Goal: Information Seeking & Learning: Learn about a topic

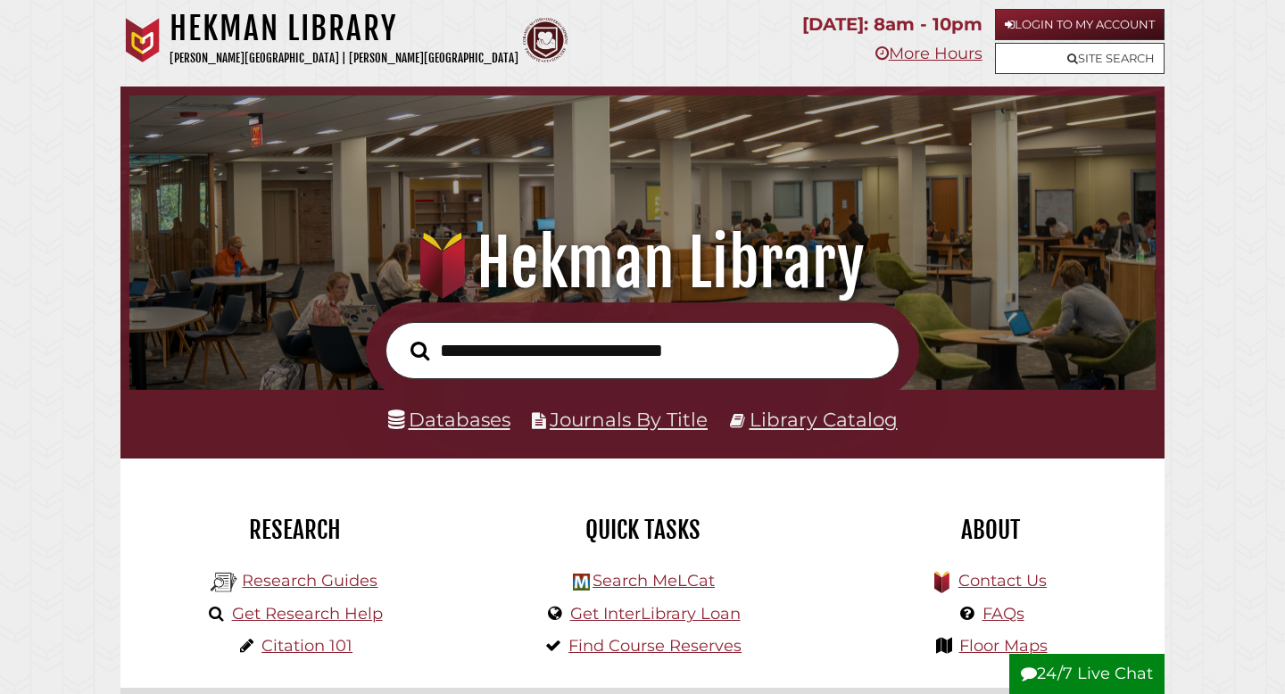
scroll to position [339, 1017]
click at [1024, 20] on link "Login to My Account" at bounding box center [1080, 24] width 170 height 31
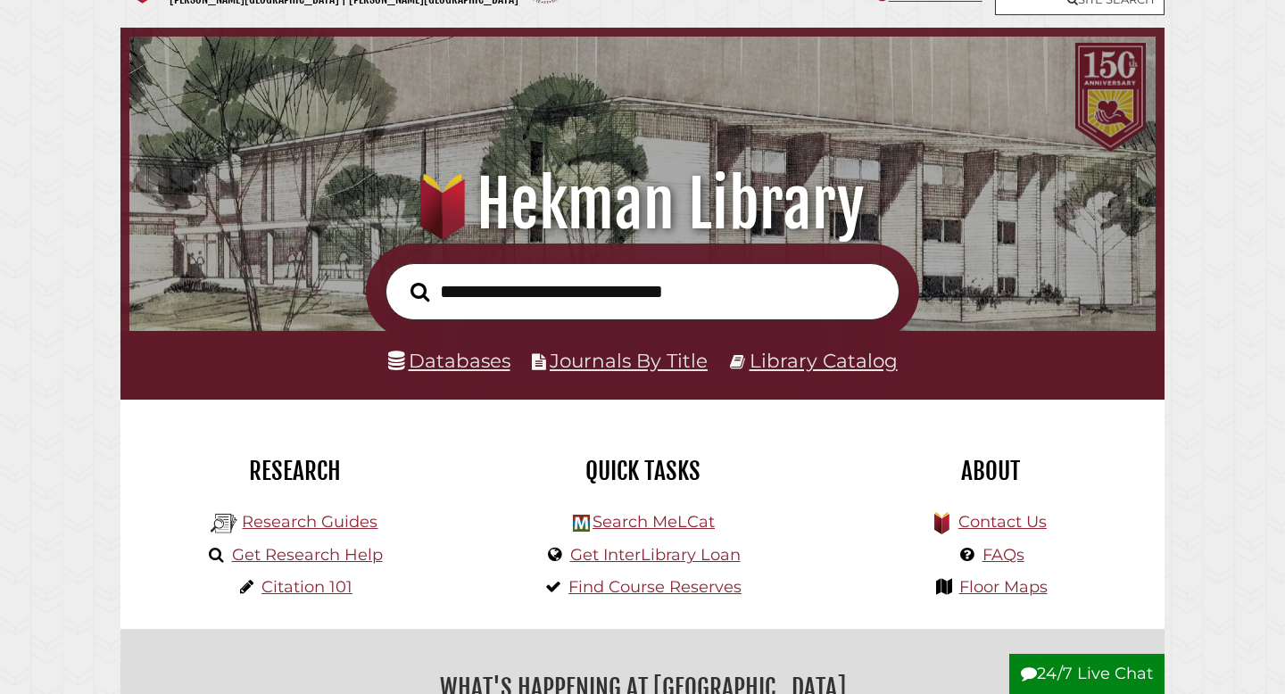
scroll to position [54, 0]
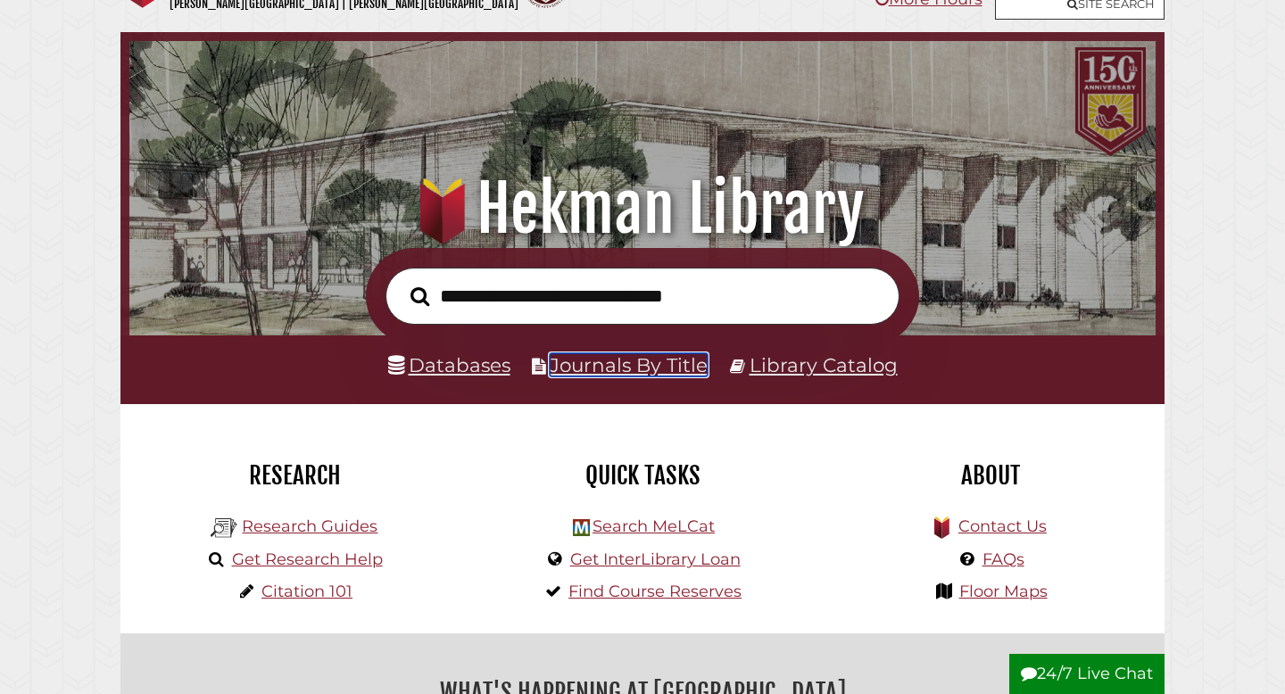
click at [586, 366] on link "Journals By Title" at bounding box center [629, 364] width 158 height 23
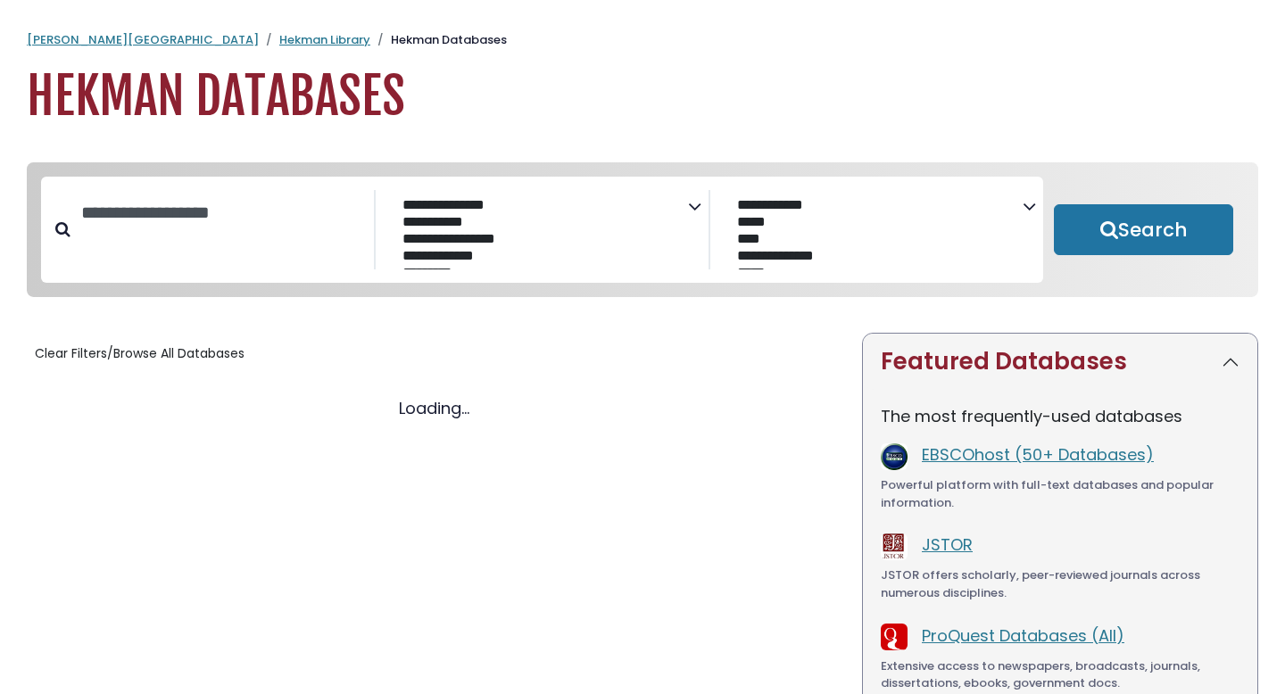
select select "Database Subject Filter"
select select "Database Vendors Filter"
select select "Database Subject Filter"
select select "Database Vendors Filter"
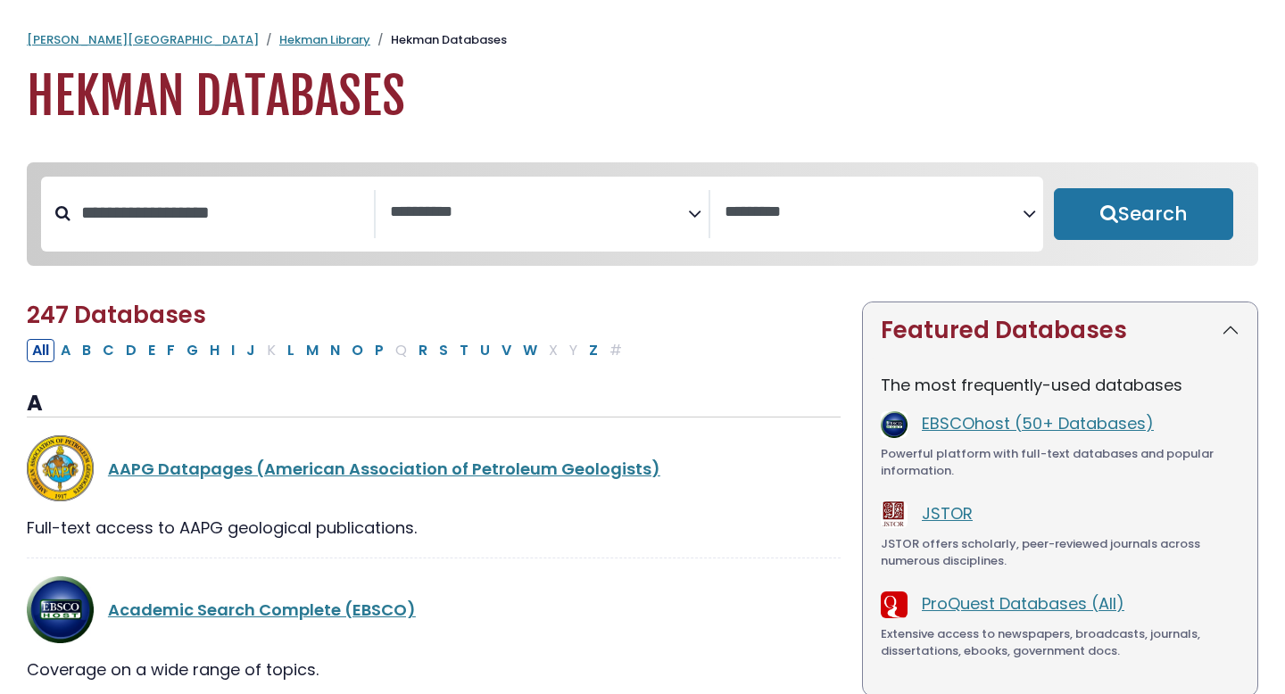
select select "Database Subject Filter"
select select "Database Vendors Filter"
click at [577, 213] on textarea "Search" at bounding box center [539, 212] width 298 height 19
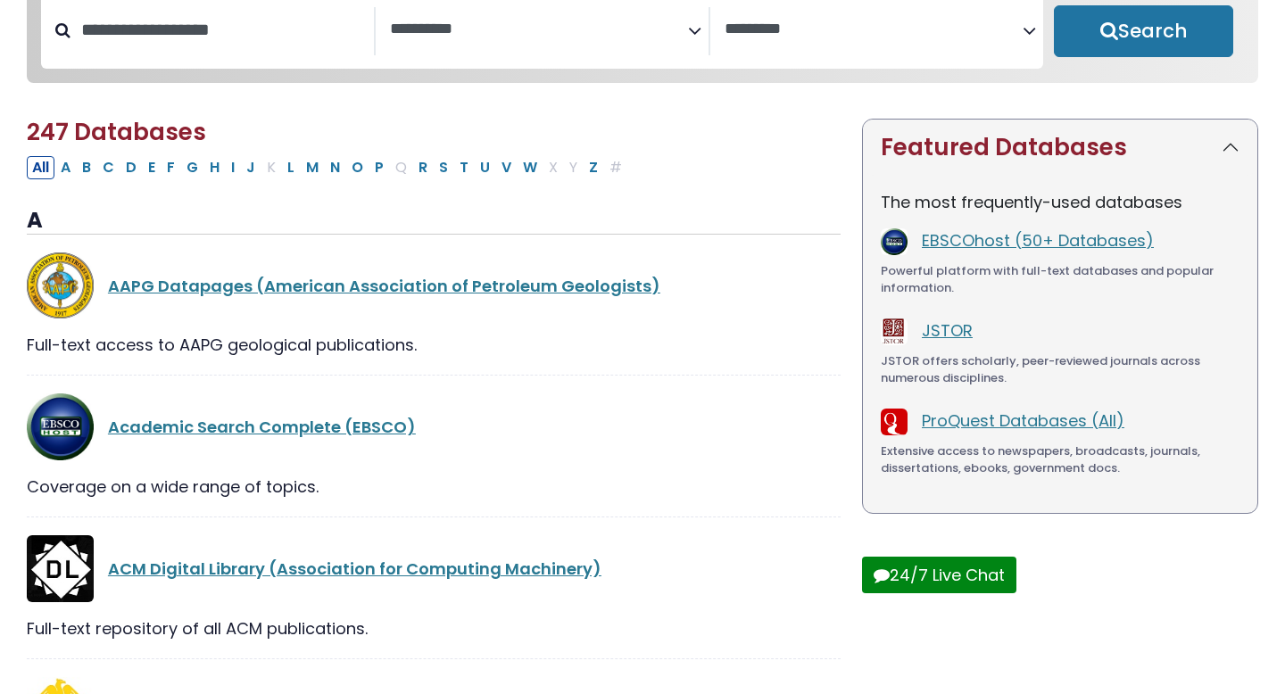
click at [751, 179] on div "All A B C D E F G H I J K L M N O P Q R S T U V W X Y Z #" at bounding box center [434, 166] width 814 height 26
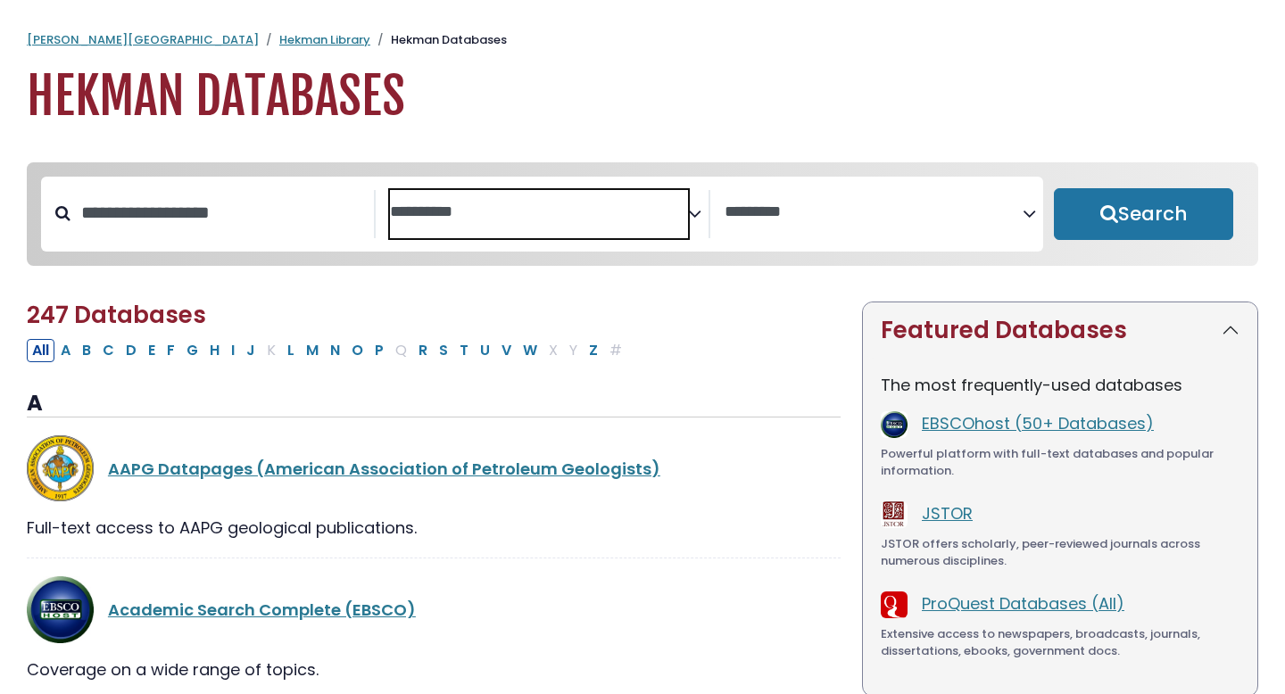
click at [660, 207] on textarea "Search" at bounding box center [539, 212] width 298 height 19
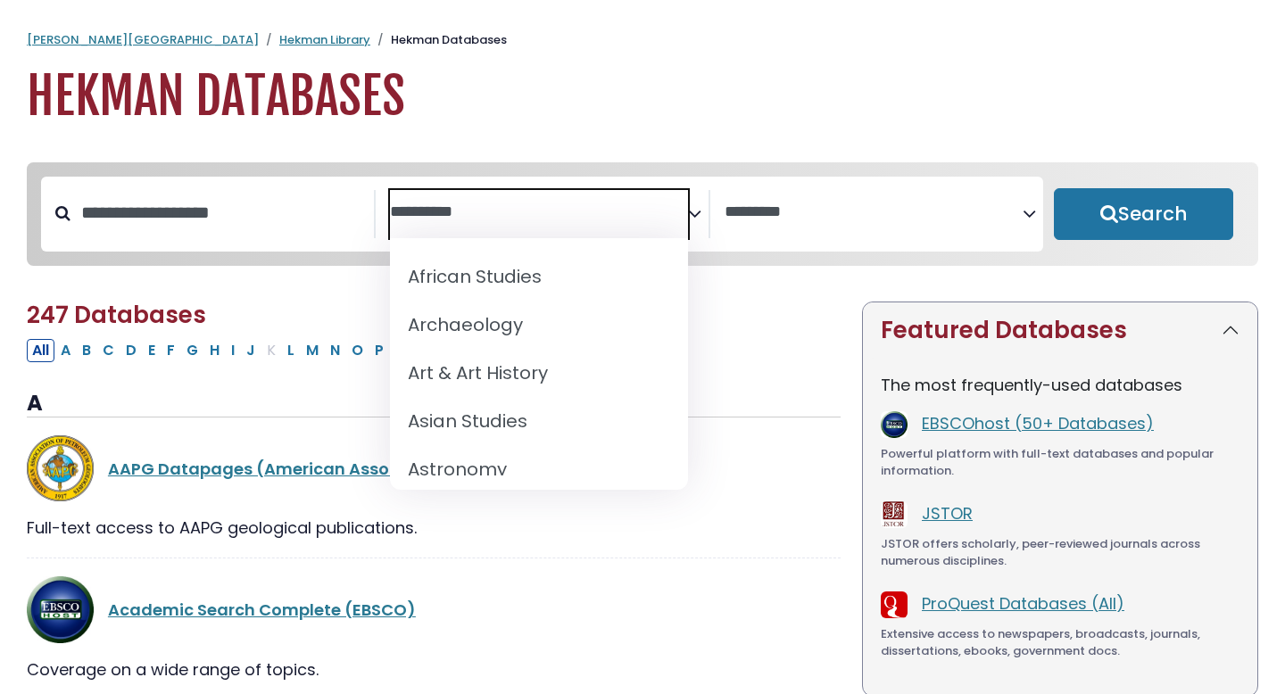
click at [605, 54] on div "Calvin University Hekman Library Hekman Databases Hekman Databases" at bounding box center [642, 78] width 1285 height 95
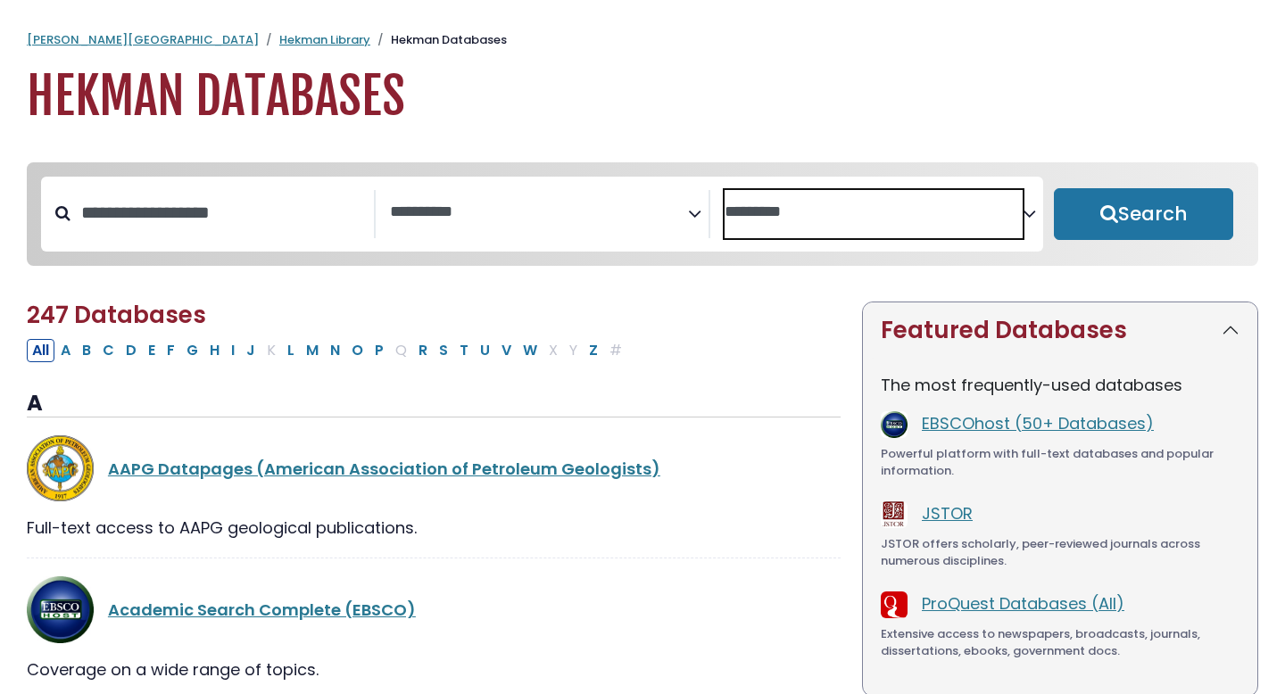
click at [826, 224] on span "Search filters" at bounding box center [874, 214] width 298 height 48
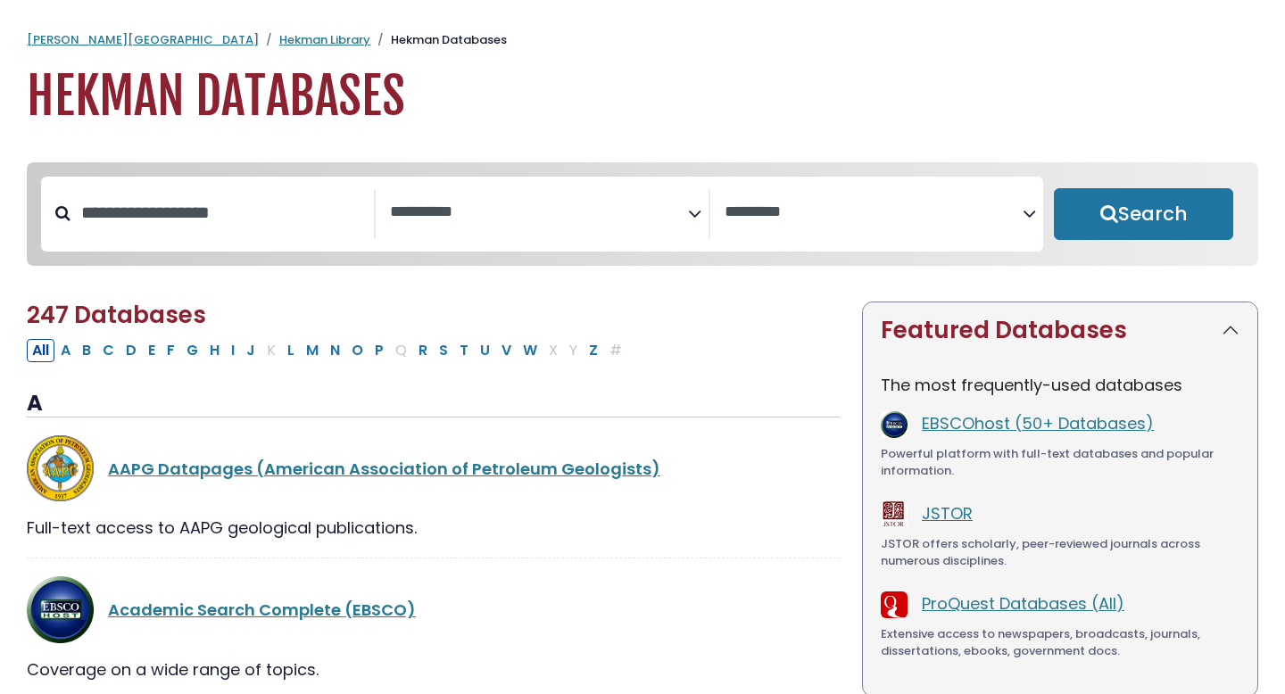
click at [692, 69] on h1 "Hekman Databases" at bounding box center [642, 97] width 1231 height 60
click at [287, 199] on input "Search database by title or keyword" at bounding box center [221, 212] width 303 height 29
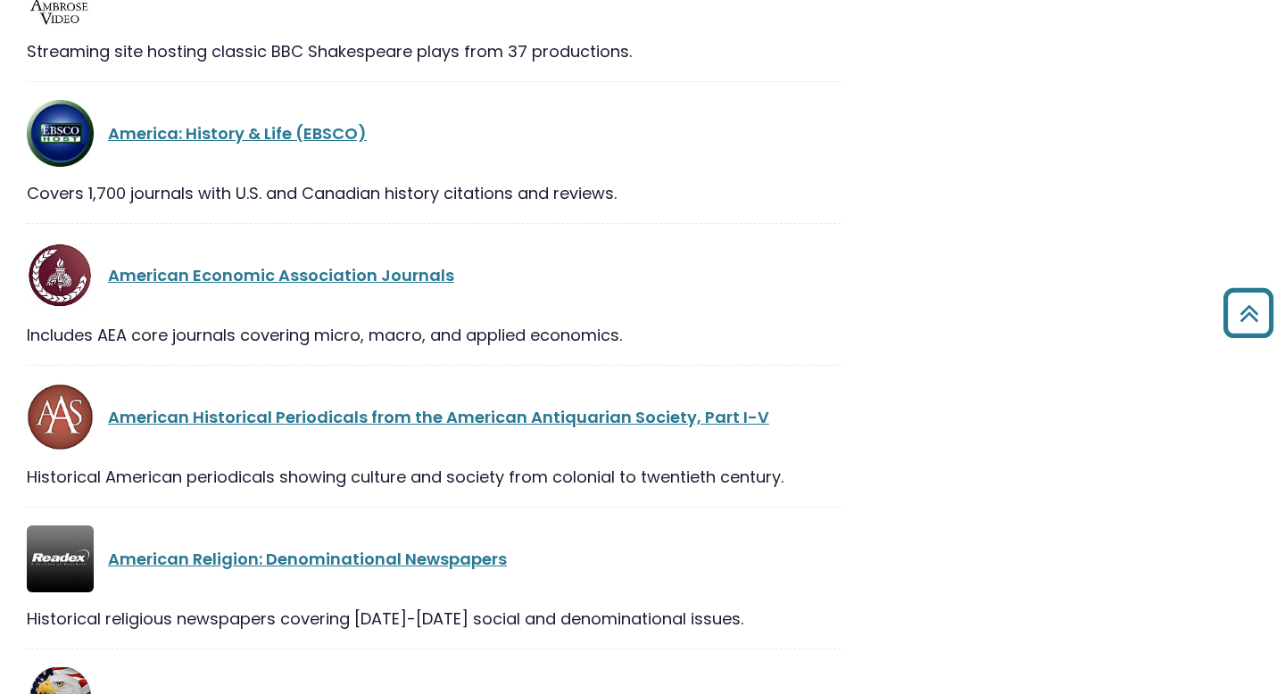
scroll to position [1912, 0]
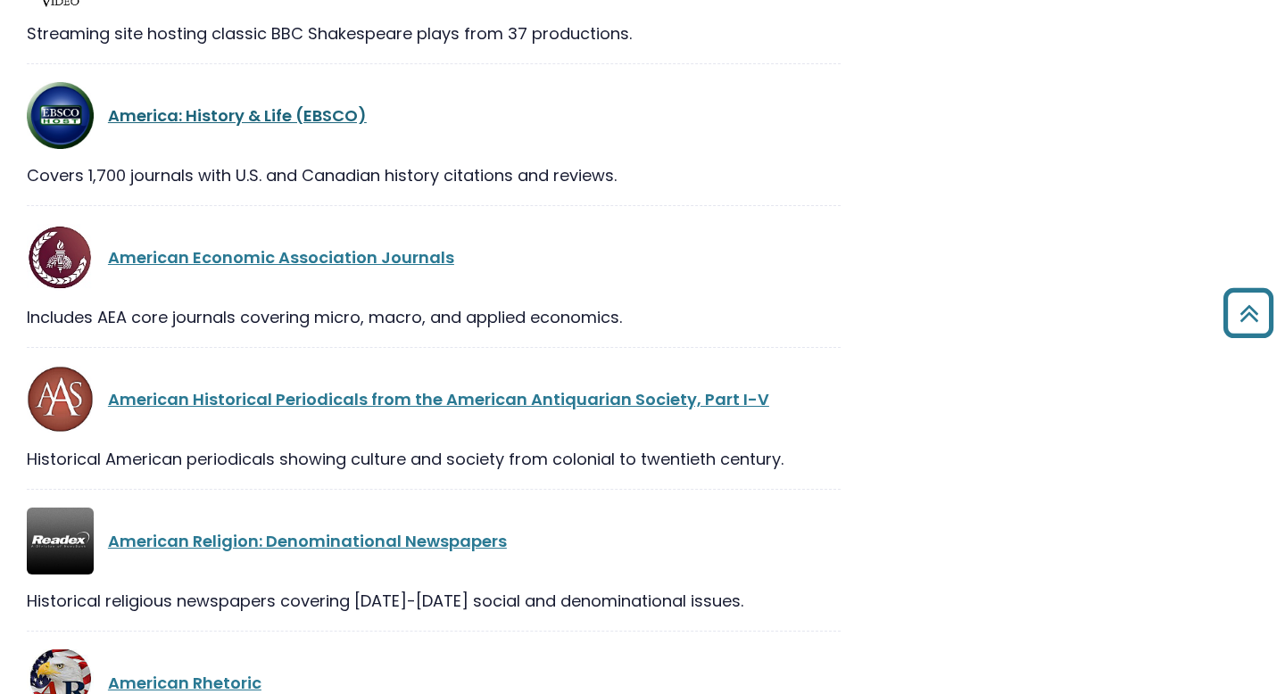
click at [313, 116] on link "America: History & Life (EBSCO)" at bounding box center [237, 115] width 259 height 22
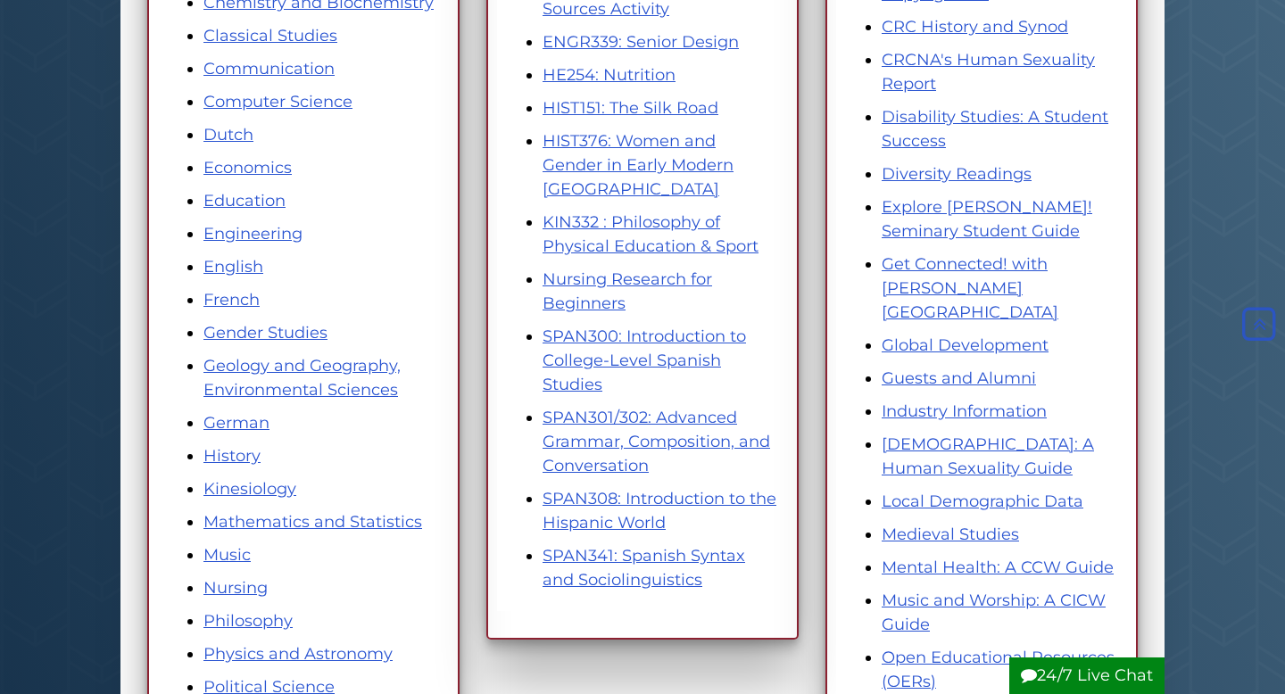
scroll to position [688, 0]
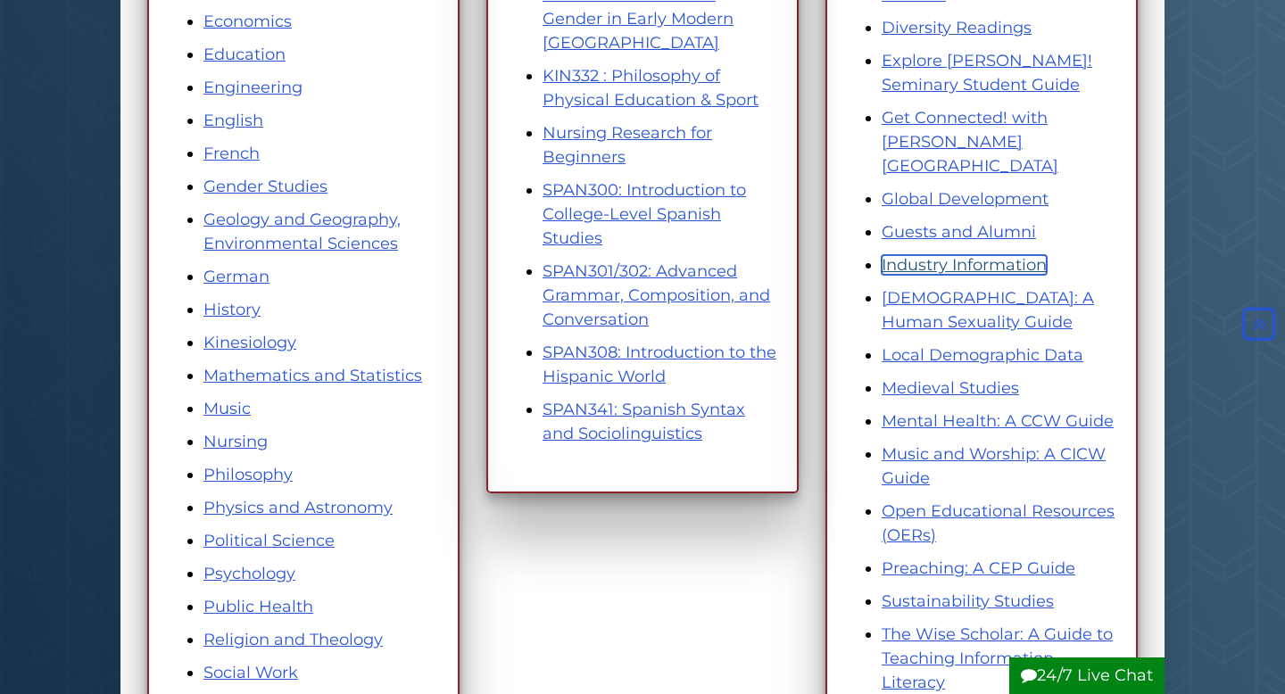
click at [988, 255] on link "Industry Information" at bounding box center [964, 265] width 165 height 20
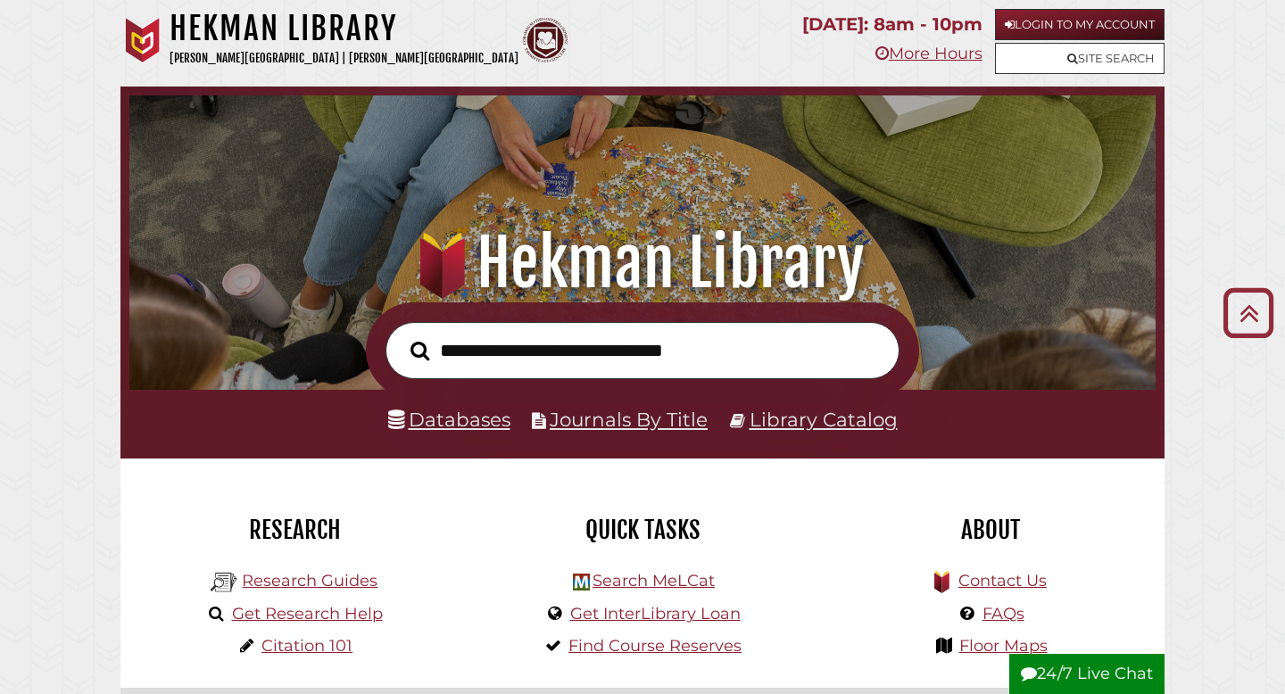
scroll to position [564, 0]
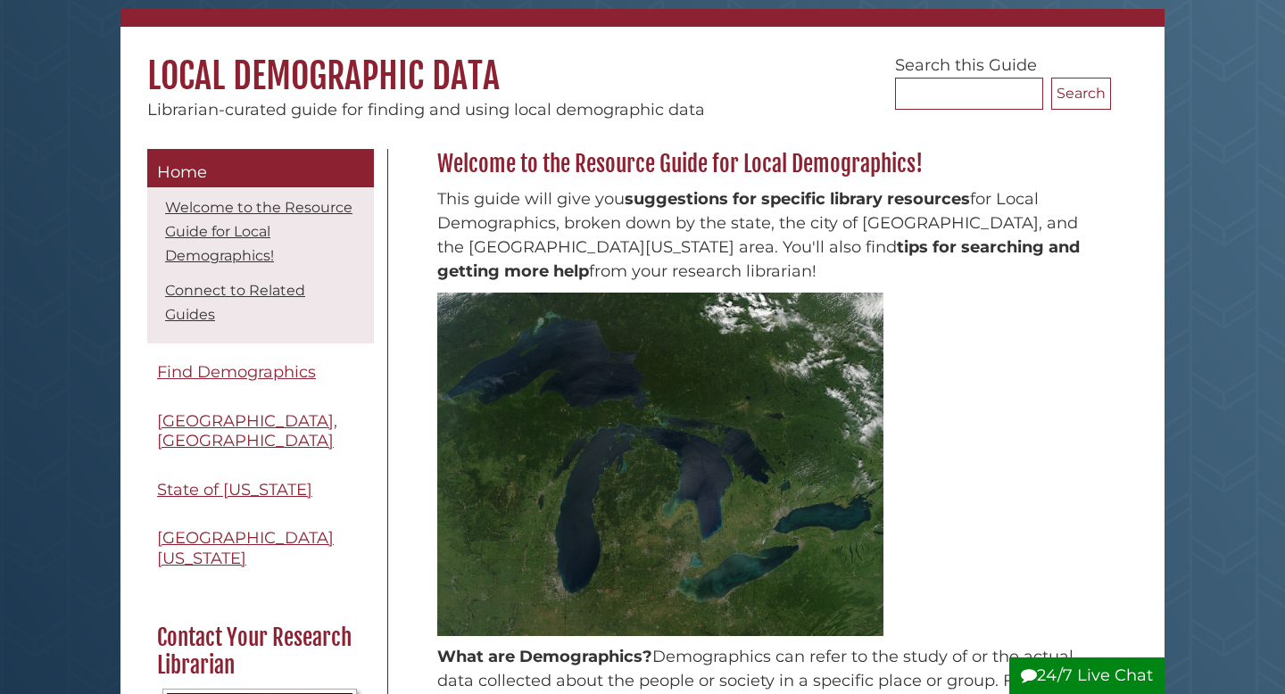
scroll to position [131, 0]
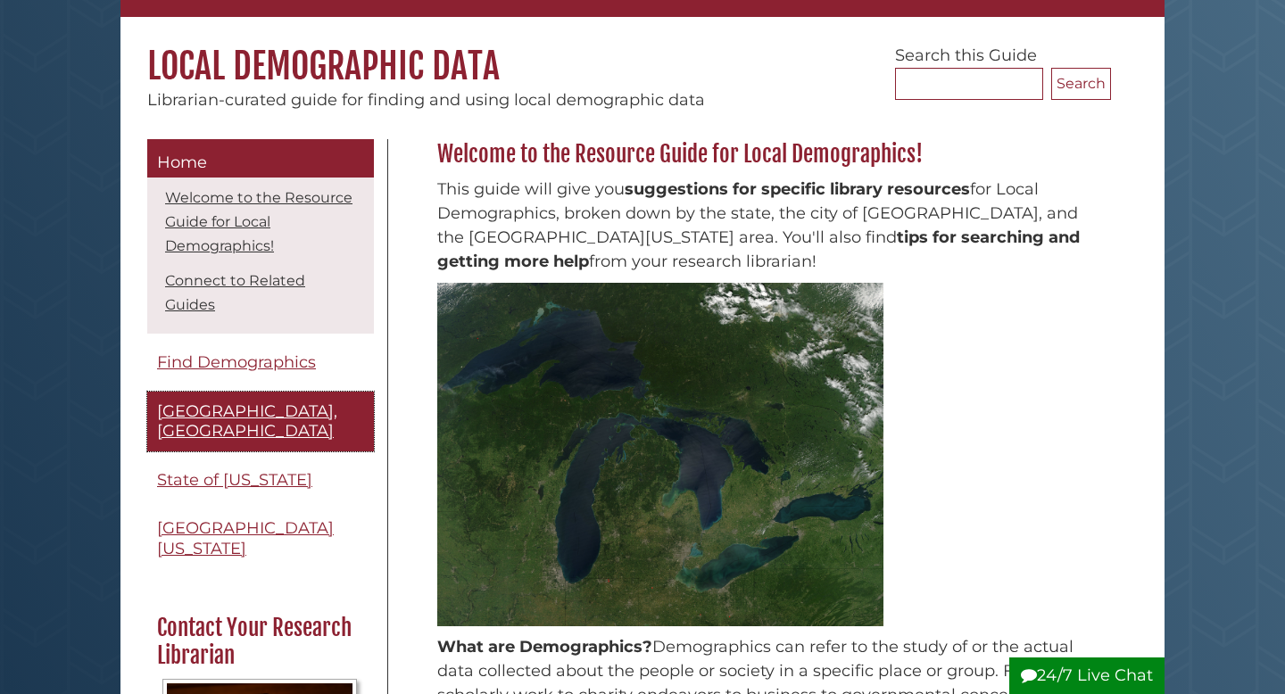
click at [290, 404] on span "[GEOGRAPHIC_DATA], [GEOGRAPHIC_DATA]" at bounding box center [247, 422] width 180 height 40
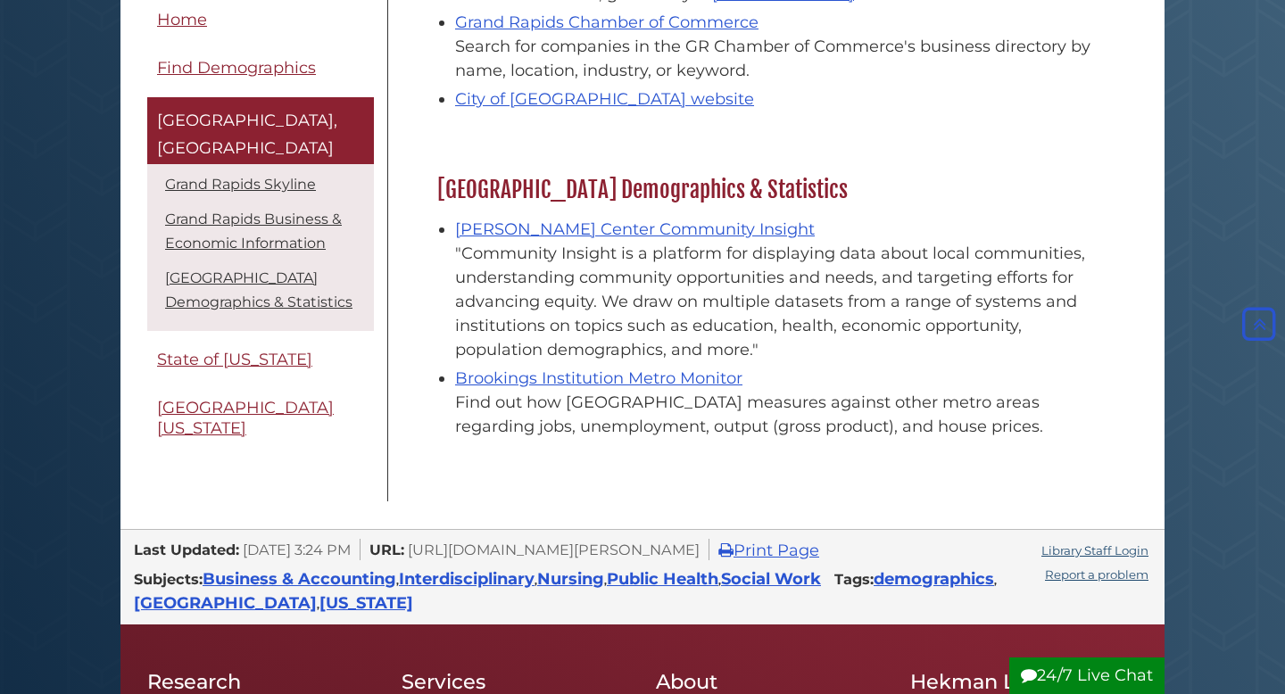
scroll to position [704, 0]
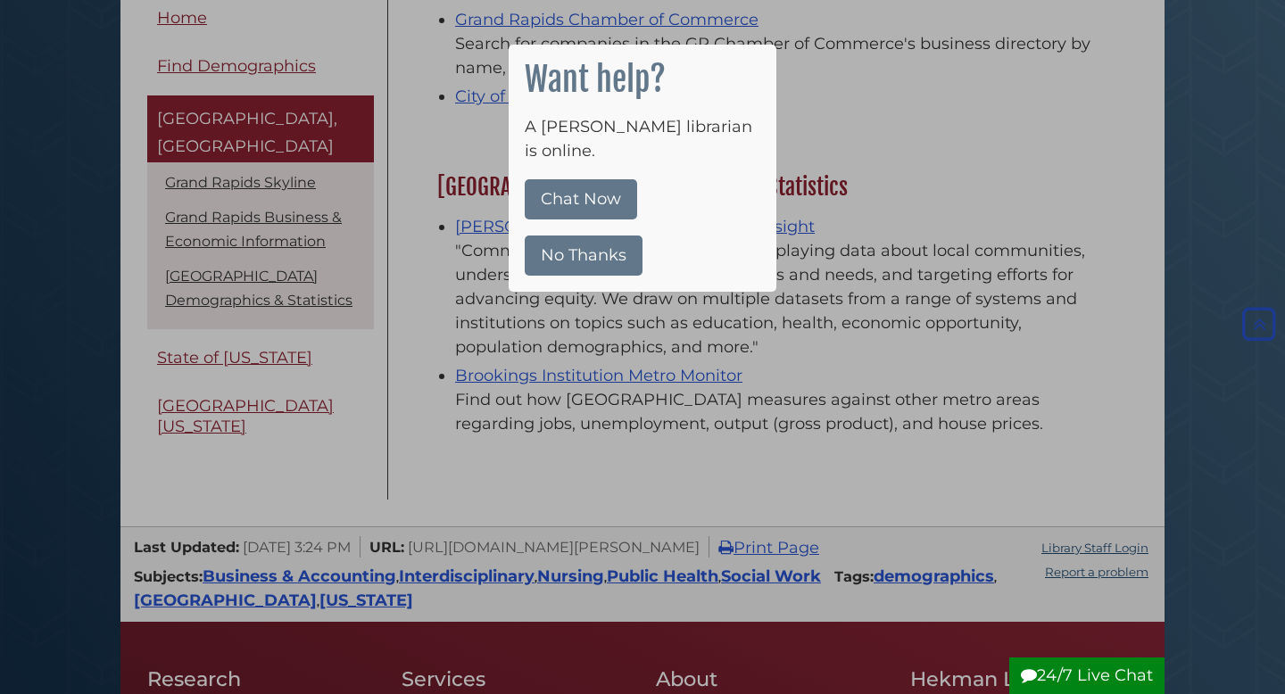
click at [608, 236] on button "No Thanks" at bounding box center [584, 256] width 118 height 40
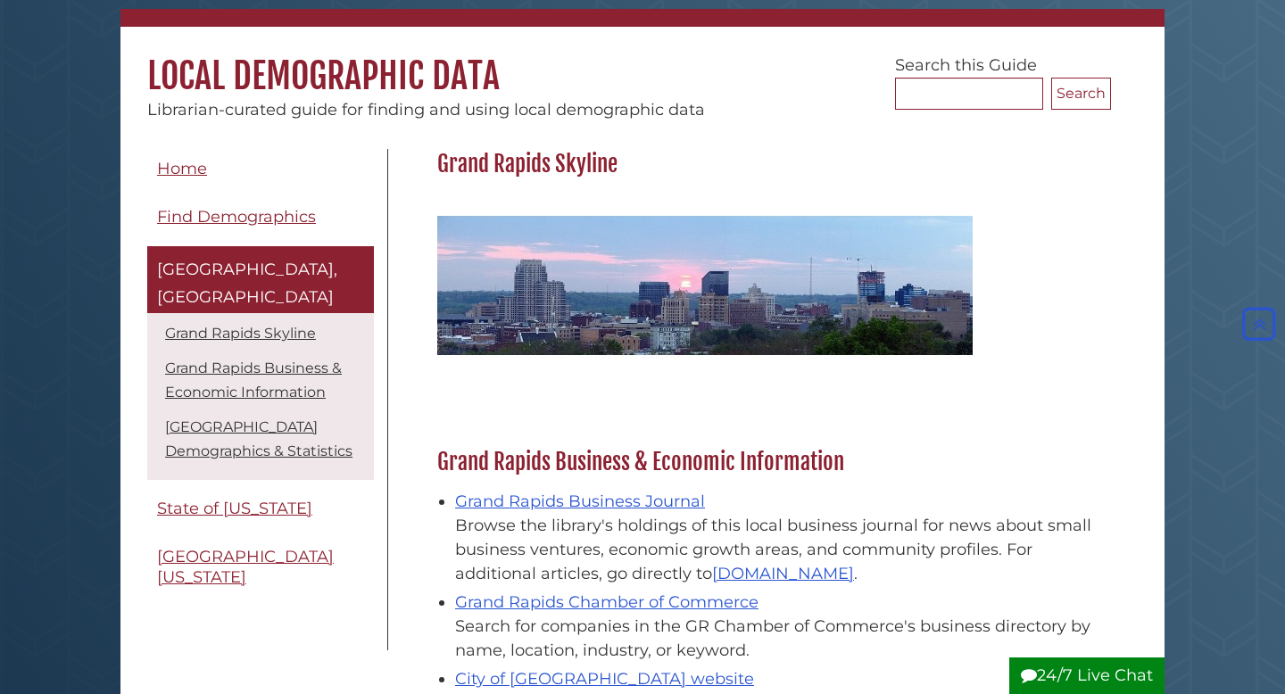
scroll to position [0, 0]
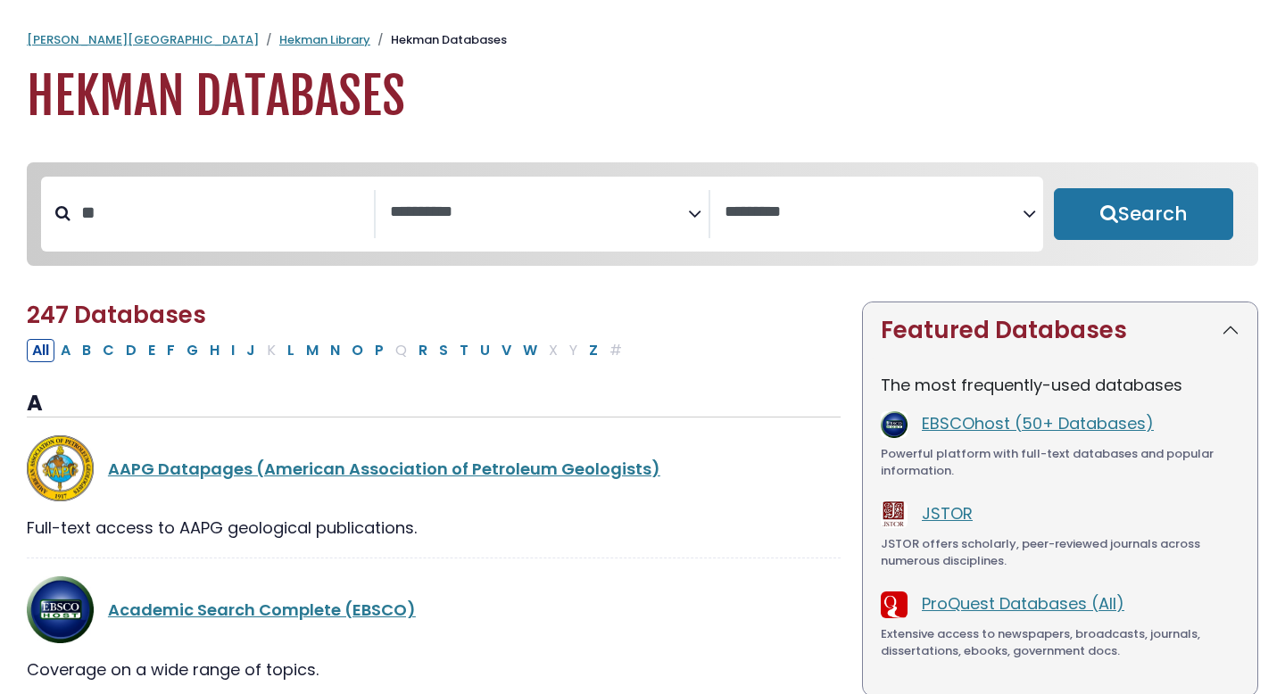
select select "Database Subject Filter"
select select "Database Vendors Filter"
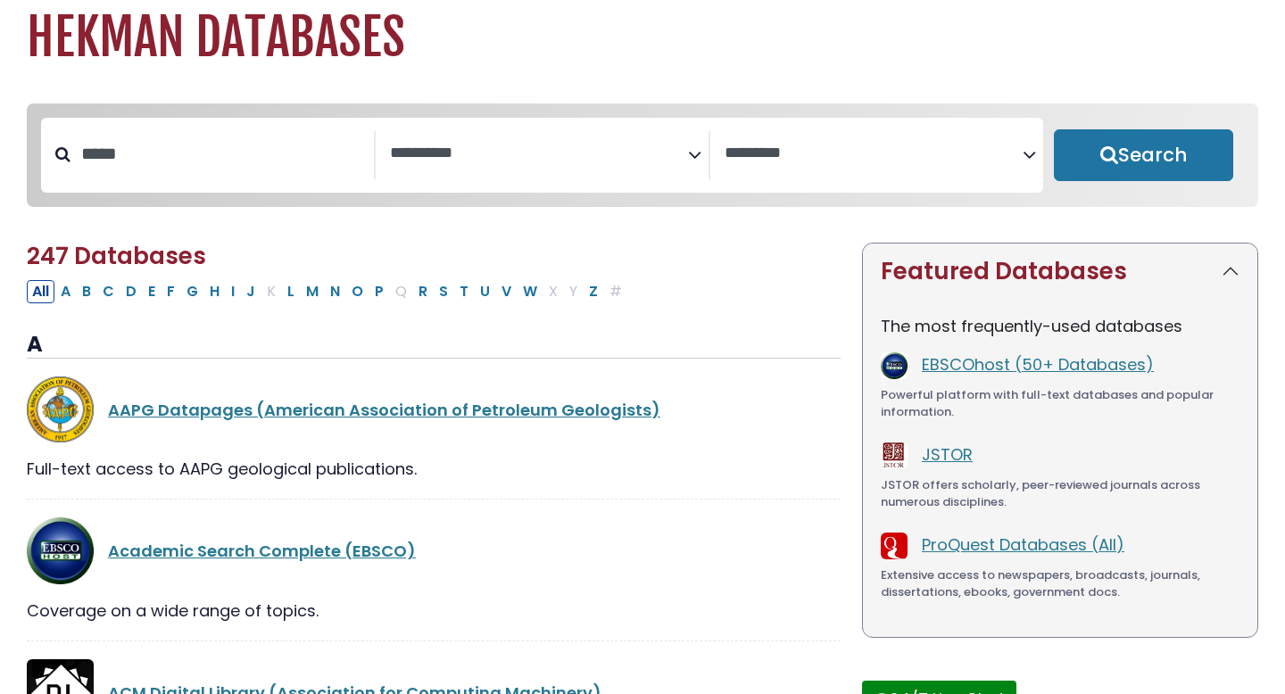
type input "*****"
click at [1054, 129] on button "Search" at bounding box center [1143, 155] width 179 height 52
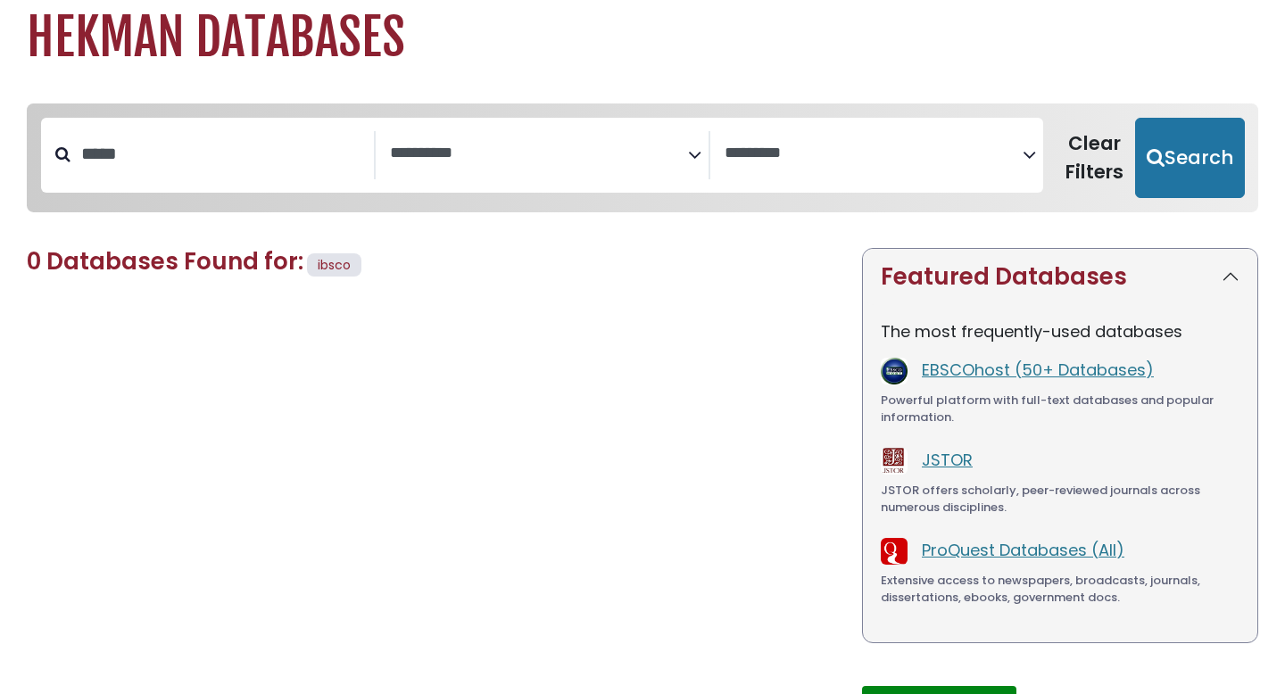
select select "Database Subject Filter"
select select "Database Vendors Filter"
type input "*"
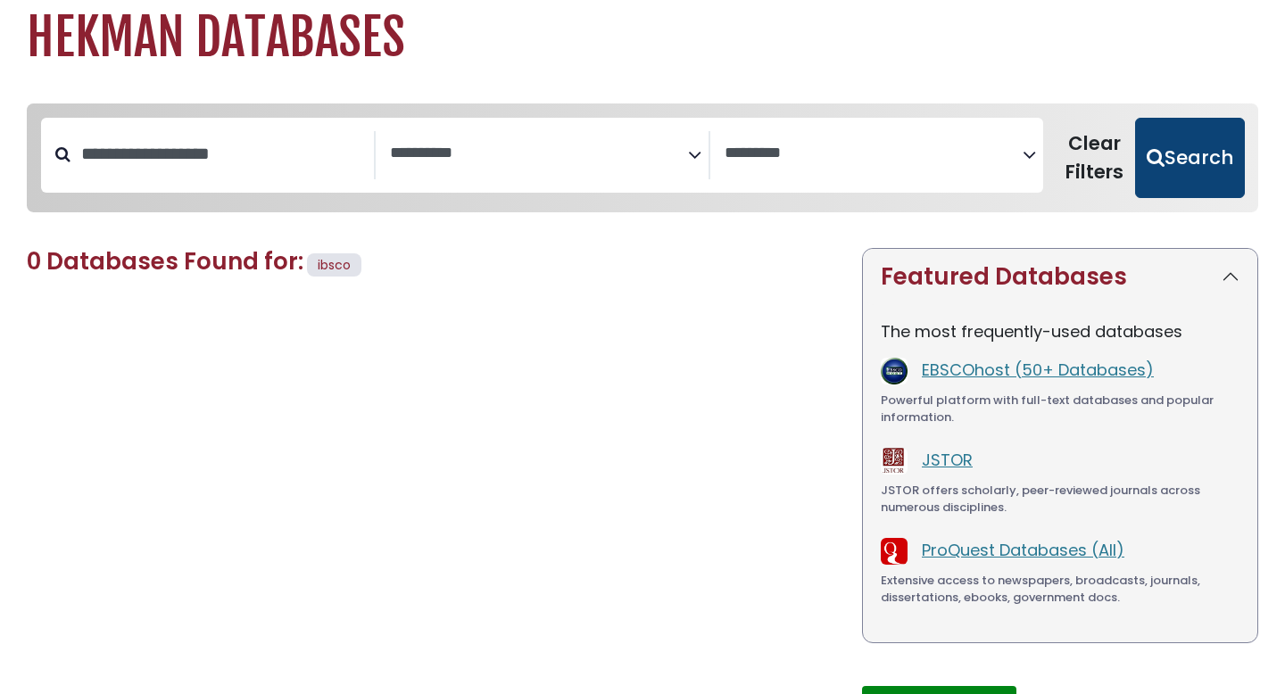
click at [1205, 156] on button "Search" at bounding box center [1190, 158] width 110 height 80
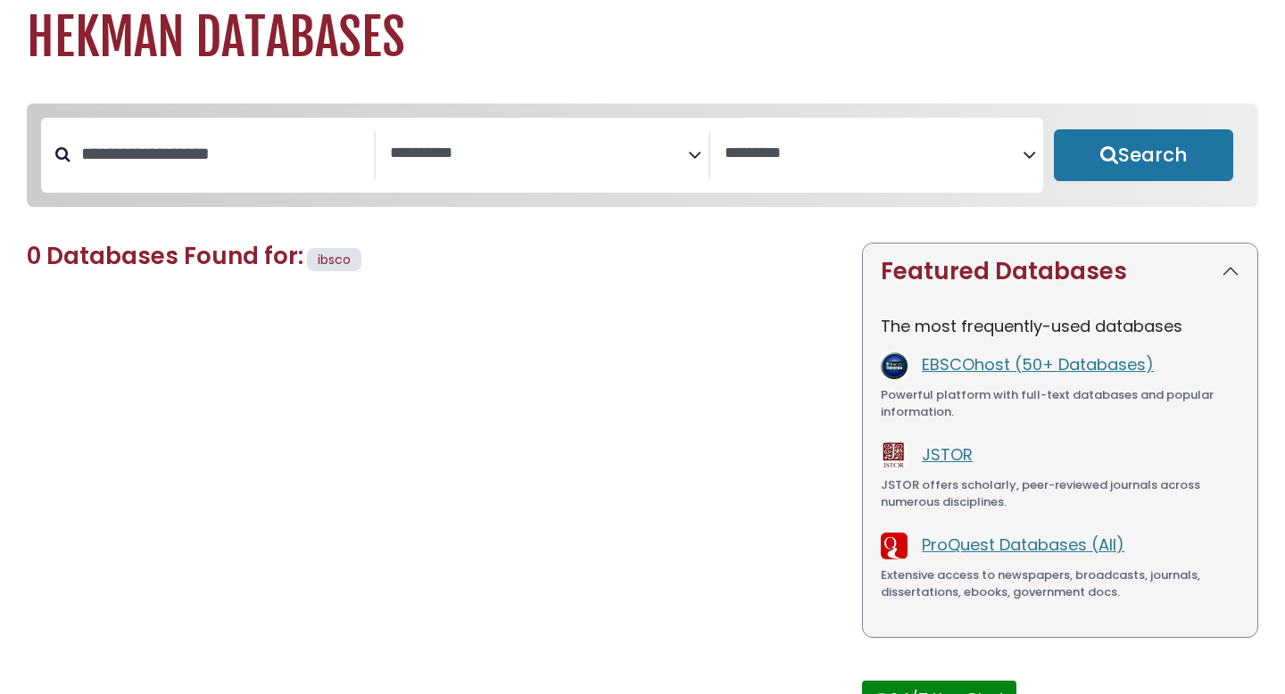
select select "Database Subject Filter"
select select "Database Vendors Filter"
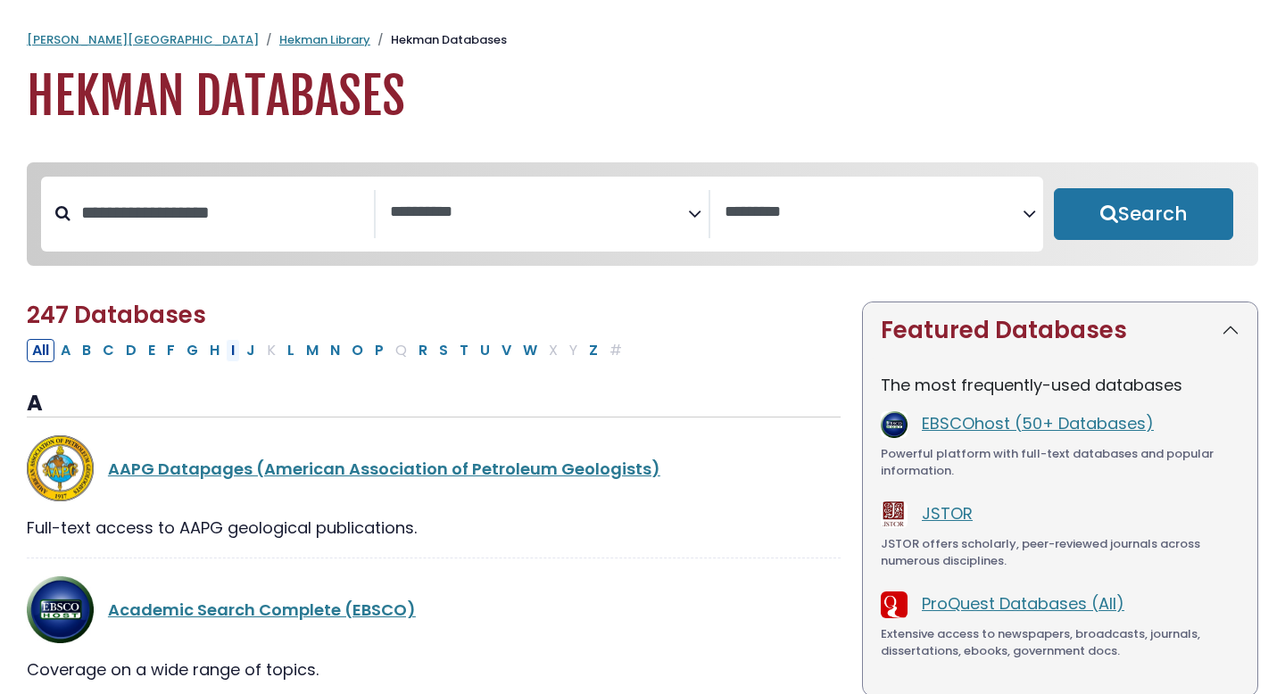
click at [231, 358] on button "I" at bounding box center [233, 350] width 14 height 23
select select "Database Subject Filter"
select select "Database Vendors Filter"
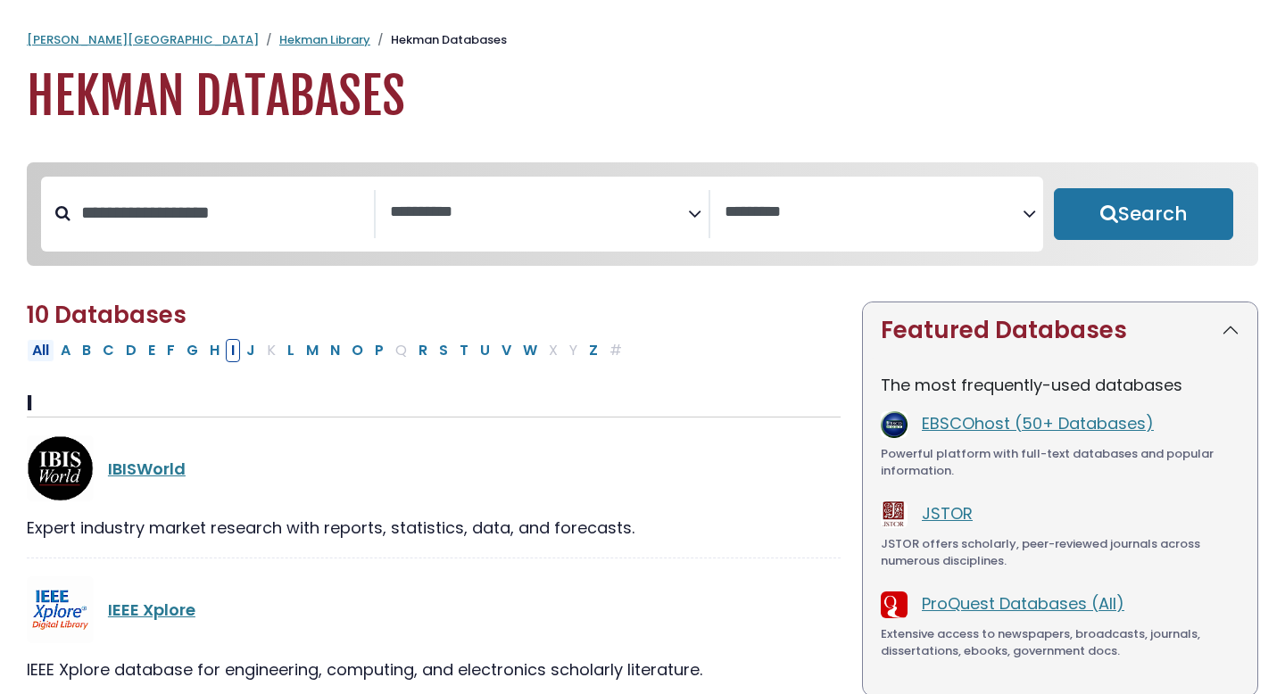
click at [43, 354] on button "All" at bounding box center [41, 350] width 28 height 23
select select "Database Subject Filter"
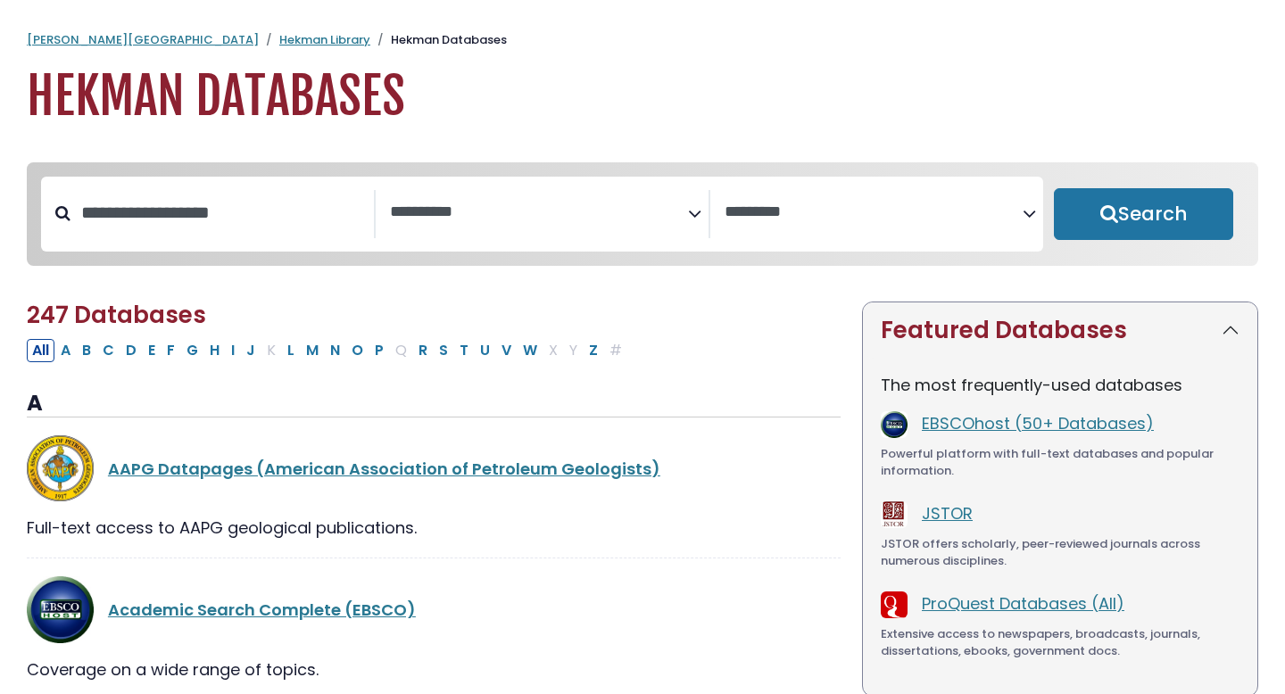
click at [502, 222] on span "Search filters" at bounding box center [539, 214] width 298 height 48
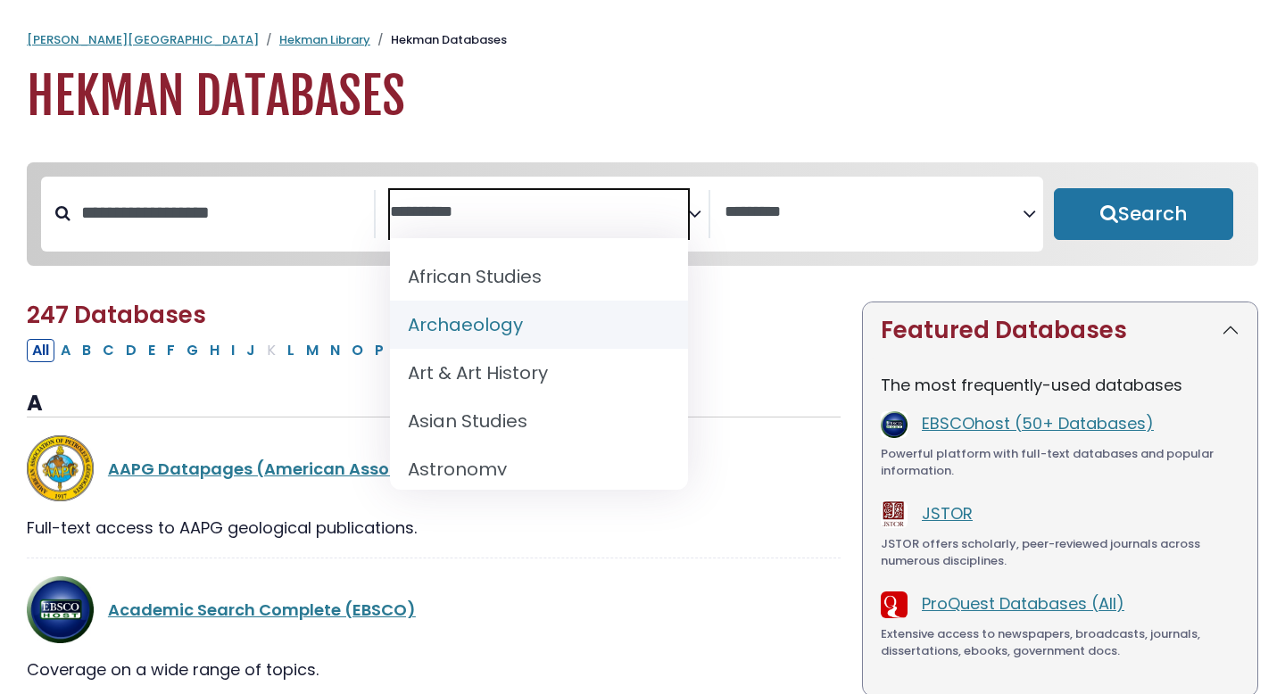
scroll to position [22, 0]
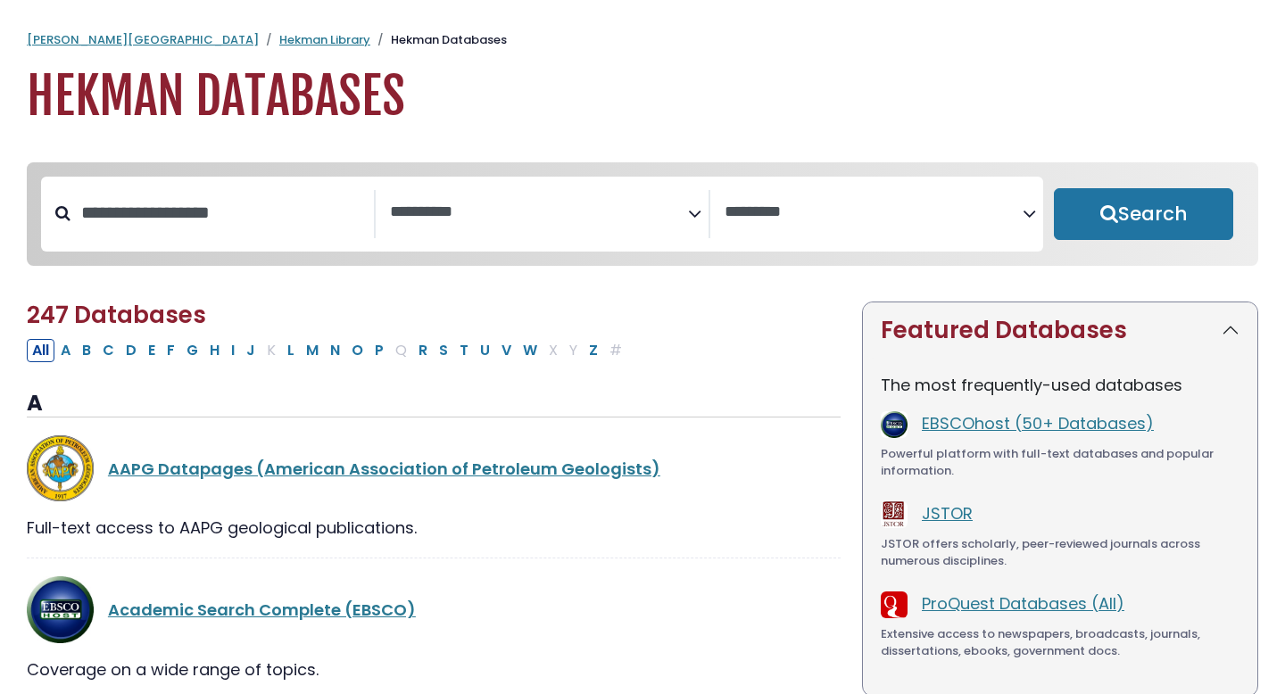
click at [611, 103] on h1 "Hekman Databases" at bounding box center [642, 97] width 1231 height 60
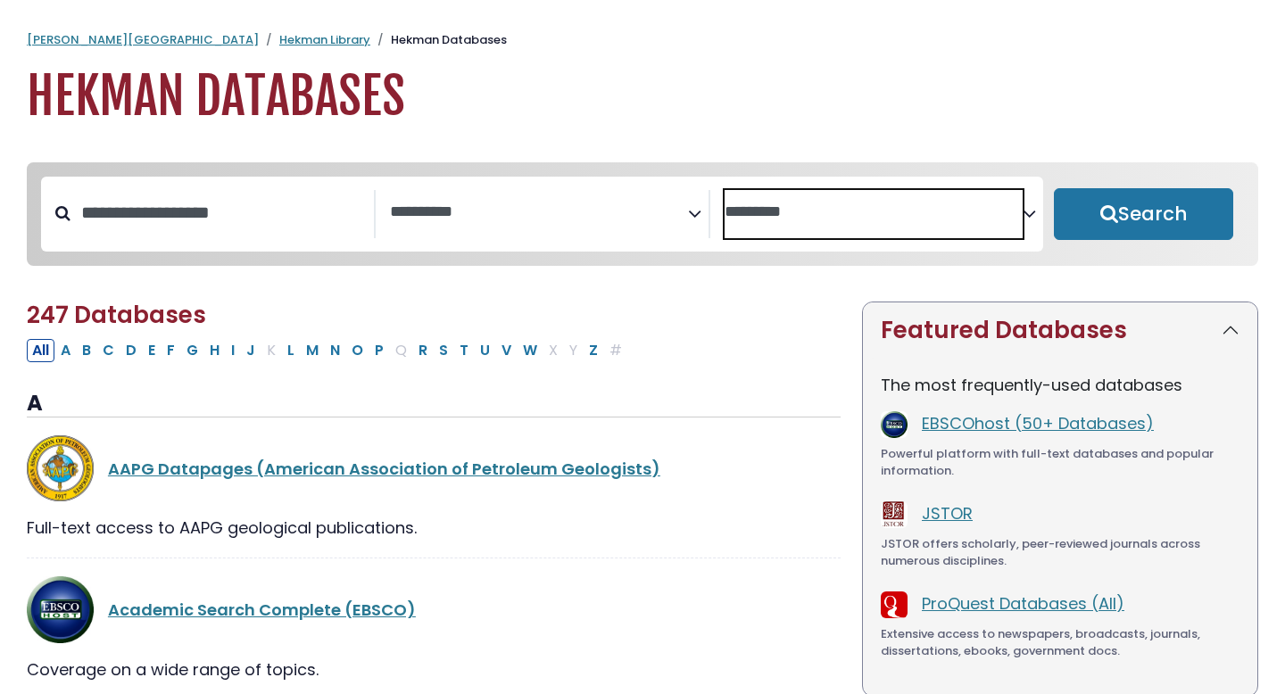
click at [843, 203] on textarea "Search" at bounding box center [874, 212] width 298 height 19
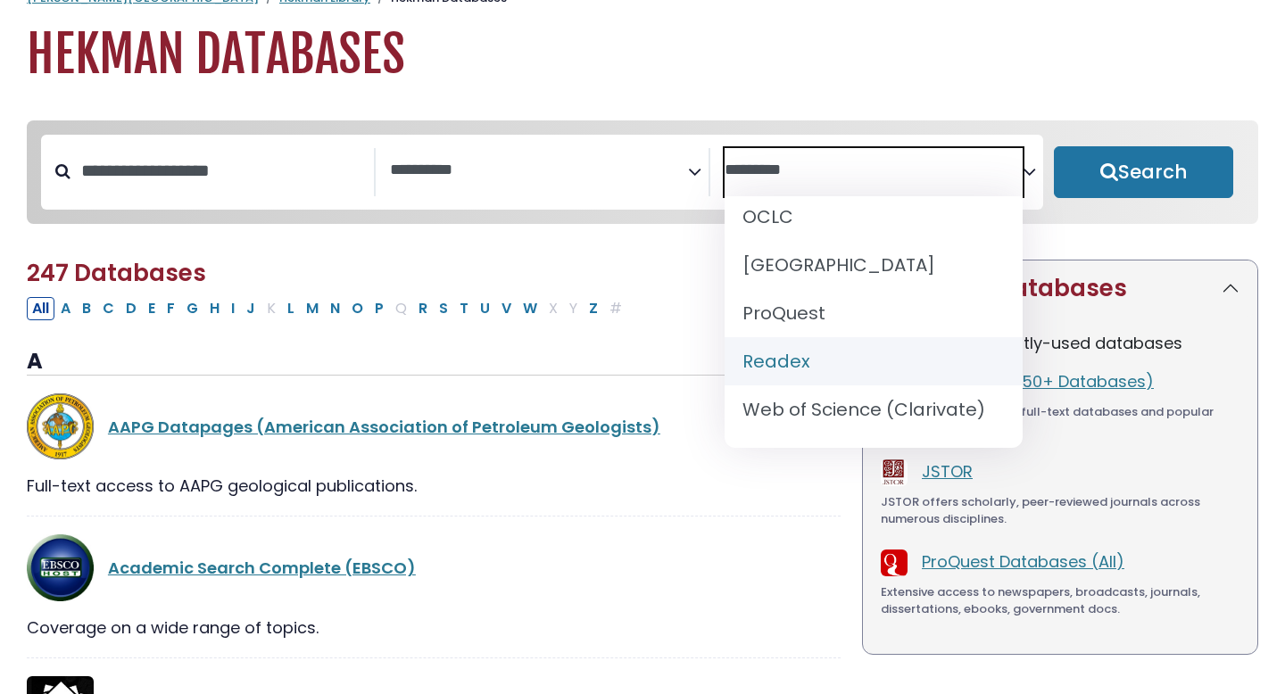
scroll to position [46, 0]
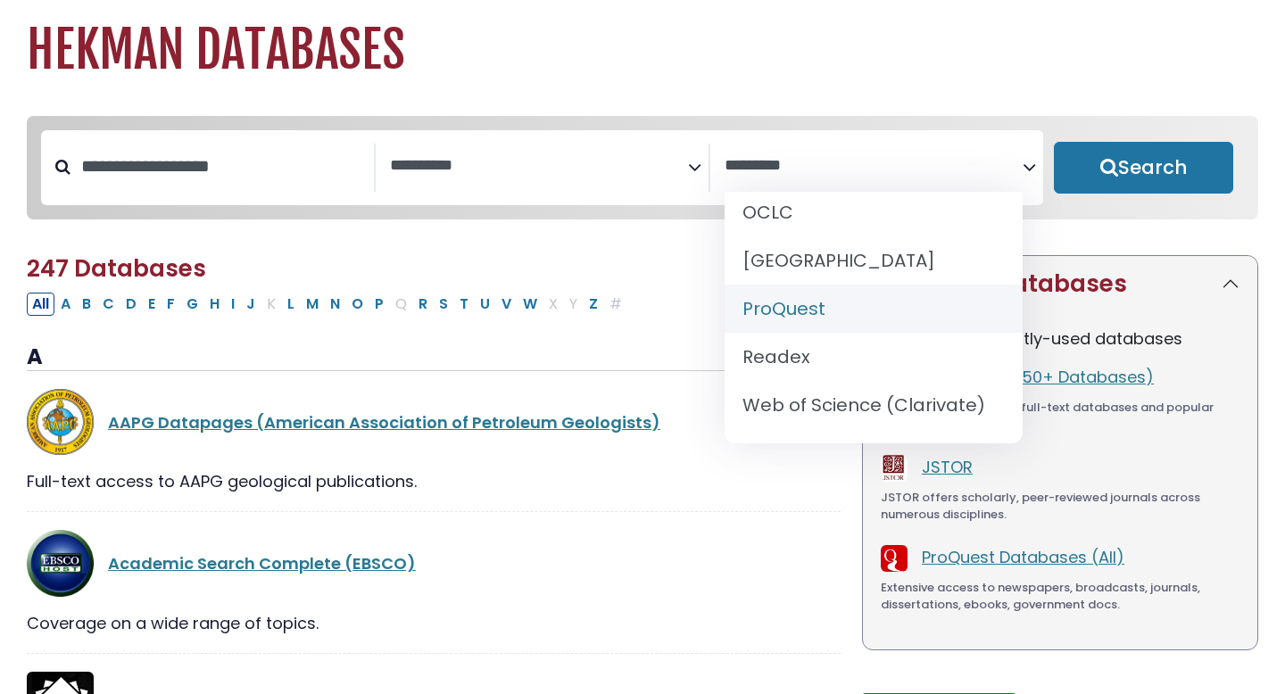
select select "******"
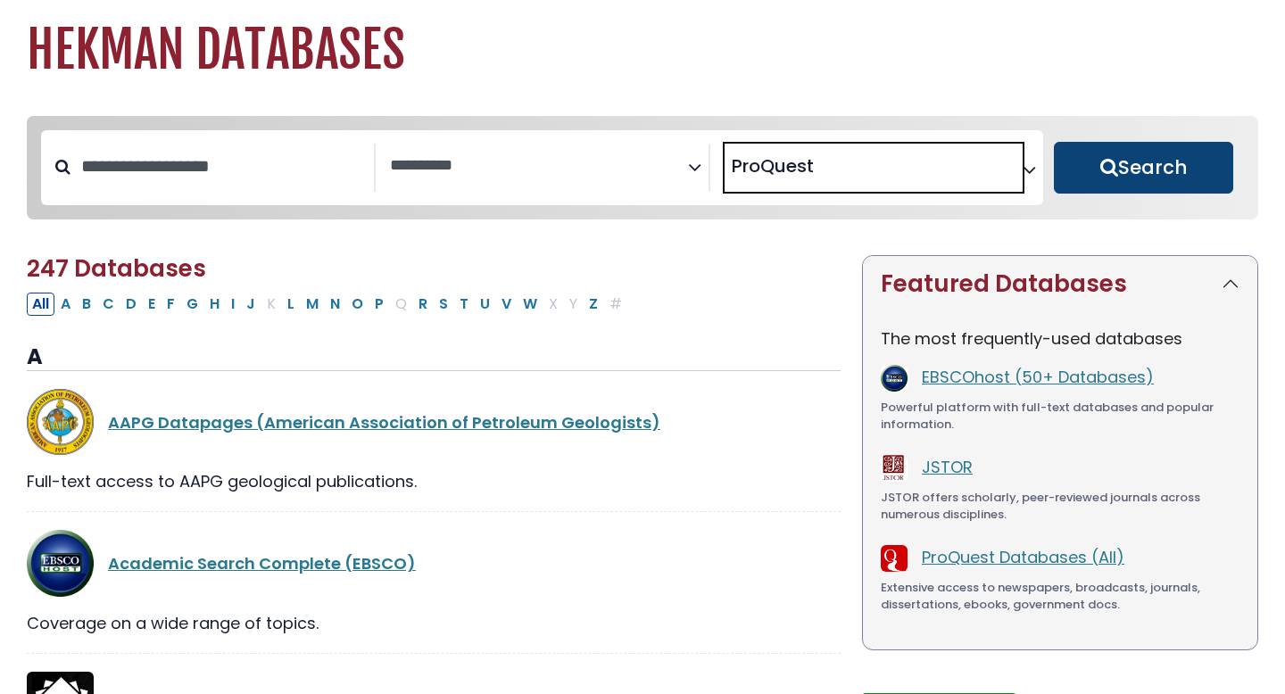
click at [1191, 155] on button "Search" at bounding box center [1143, 168] width 179 height 52
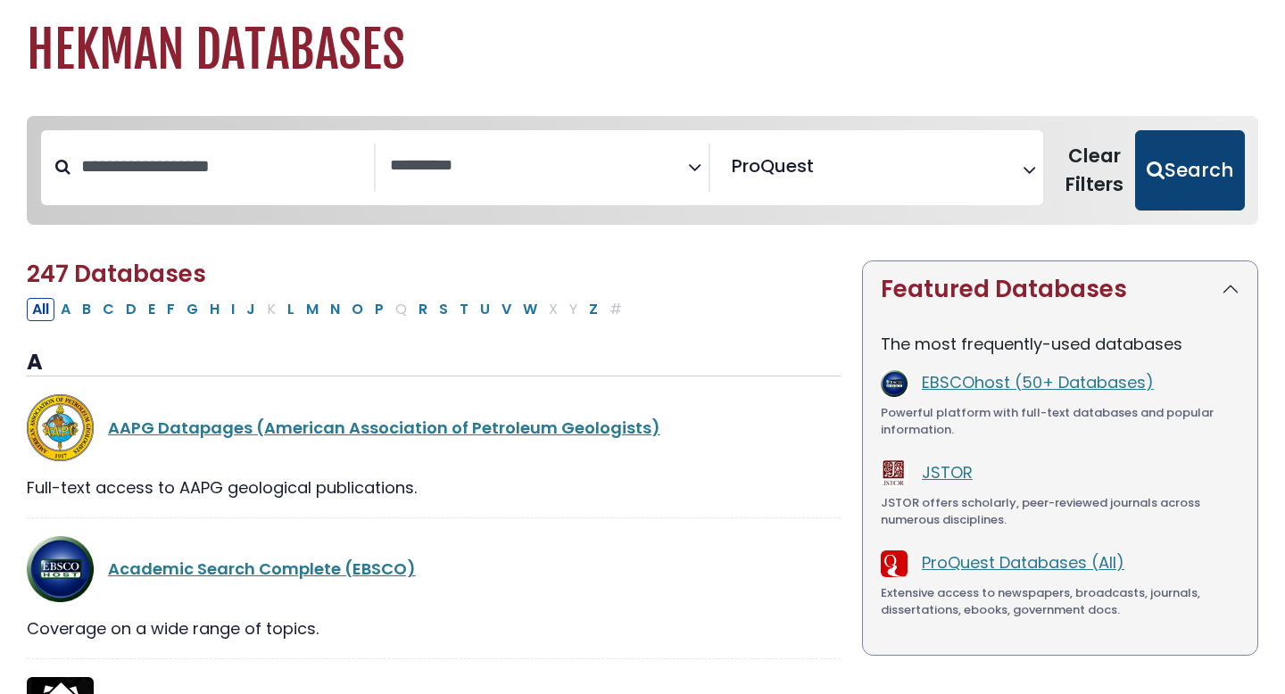
select select "Database Subject Filter"
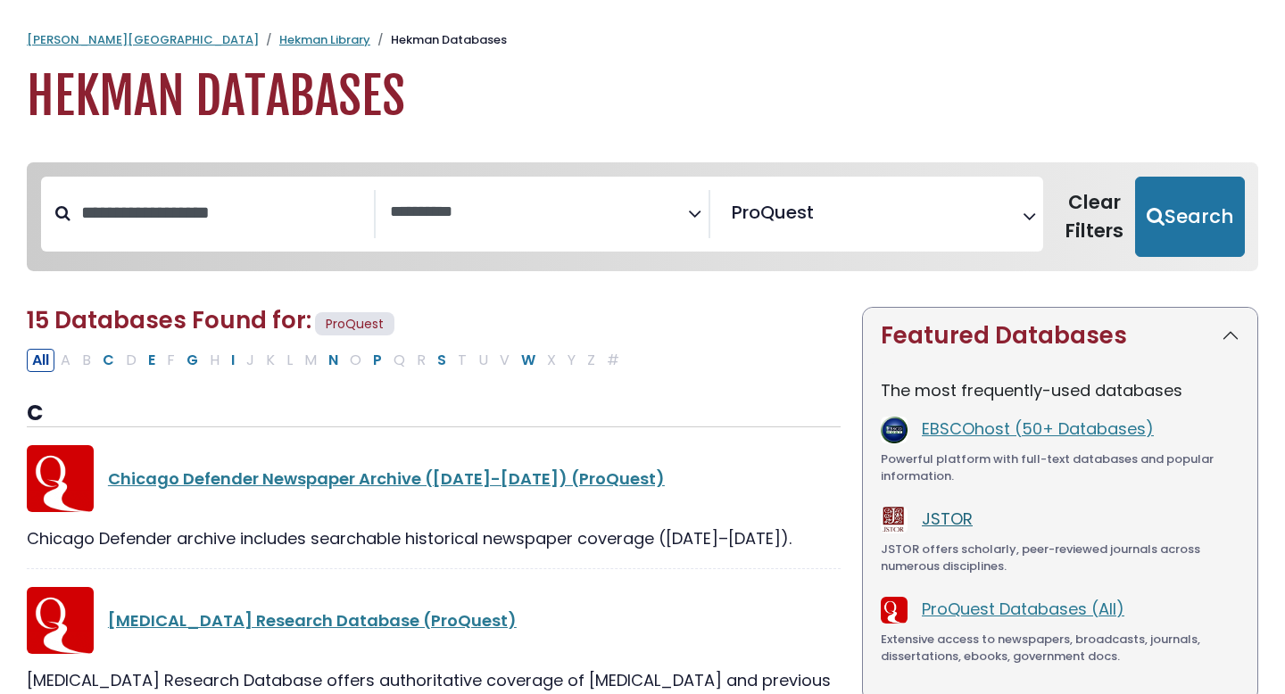
click at [943, 520] on link "JSTOR" at bounding box center [947, 519] width 51 height 22
